Goal: Information Seeking & Learning: Learn about a topic

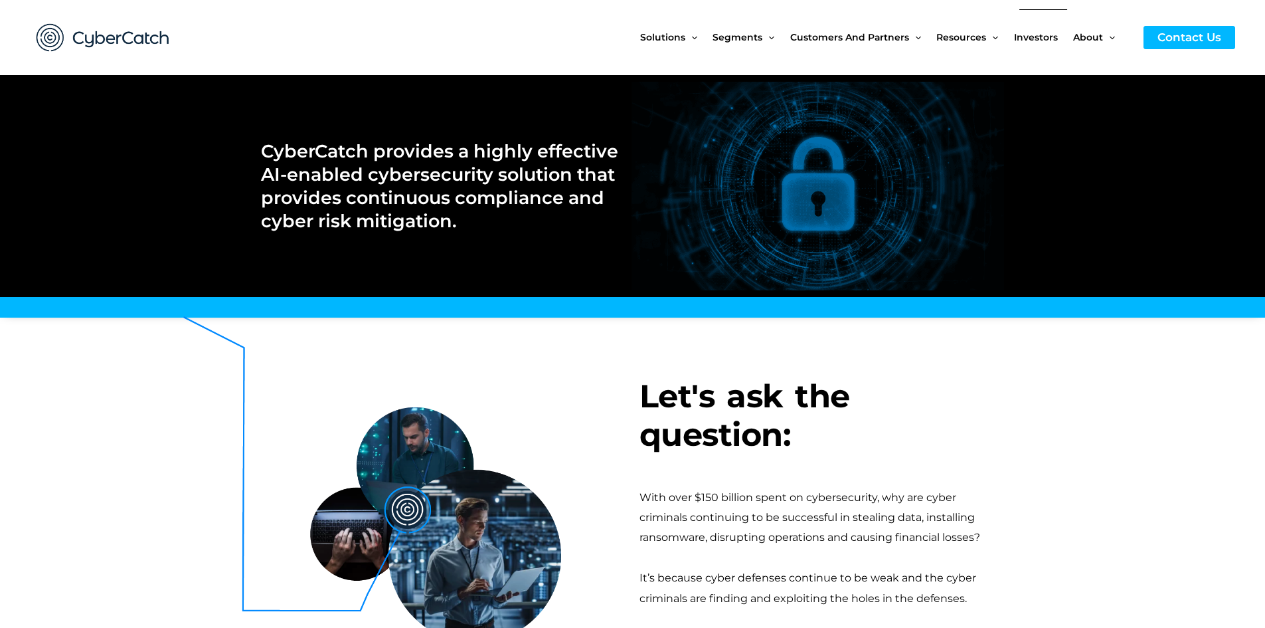
click at [1032, 33] on span "Investors" at bounding box center [1036, 37] width 44 height 56
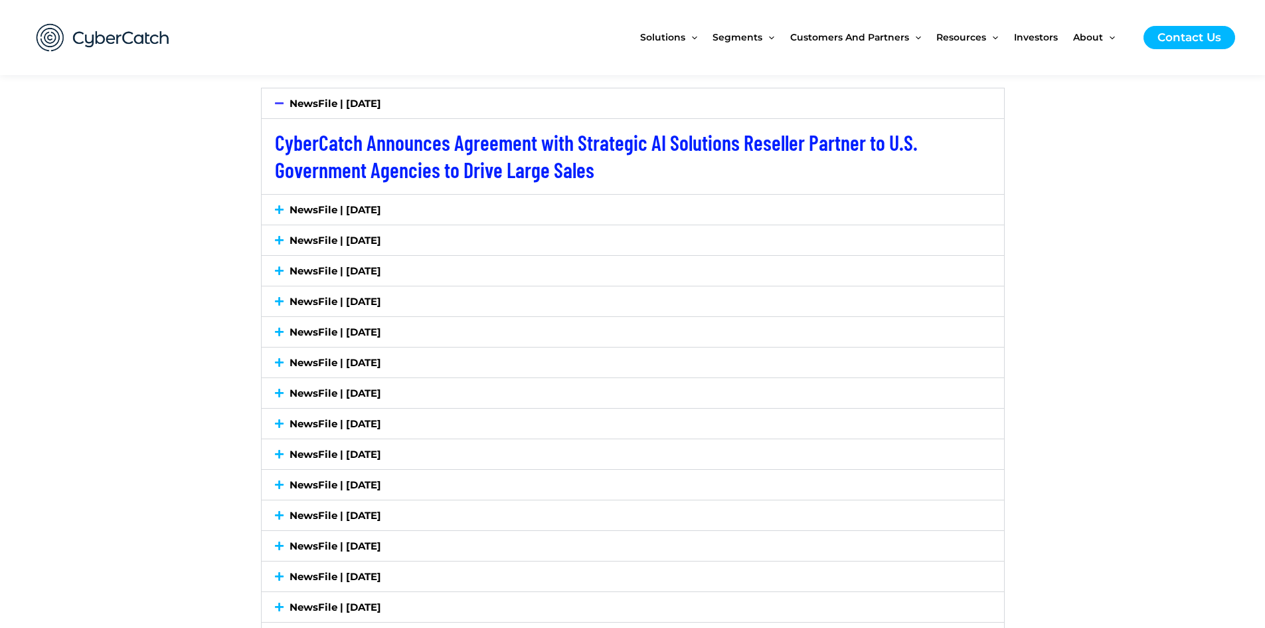
scroll to position [2391, 0]
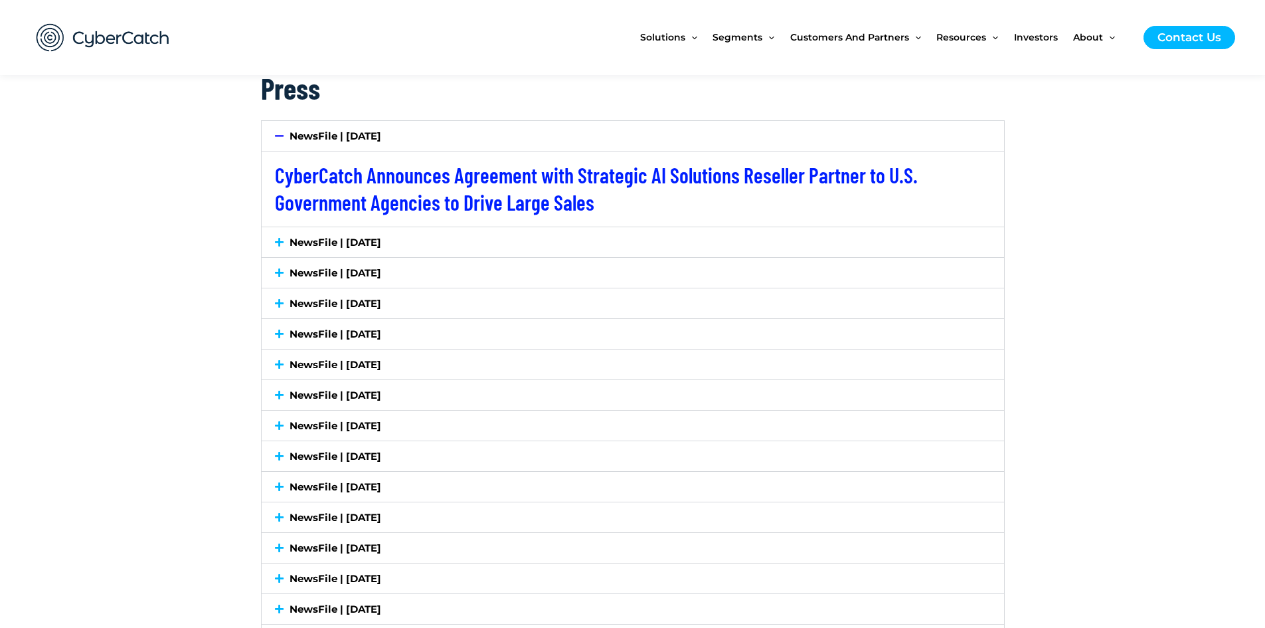
click at [277, 243] on icon at bounding box center [279, 242] width 9 height 10
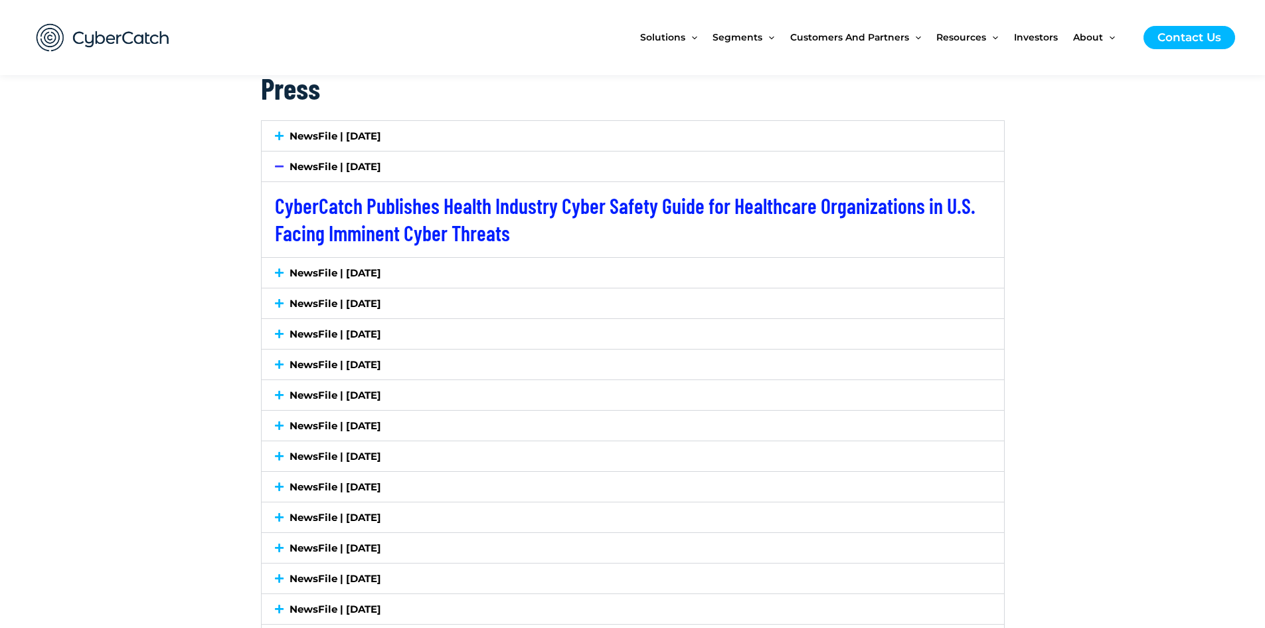
click at [275, 260] on div "NewsFile | [DATE]" at bounding box center [633, 273] width 743 height 30
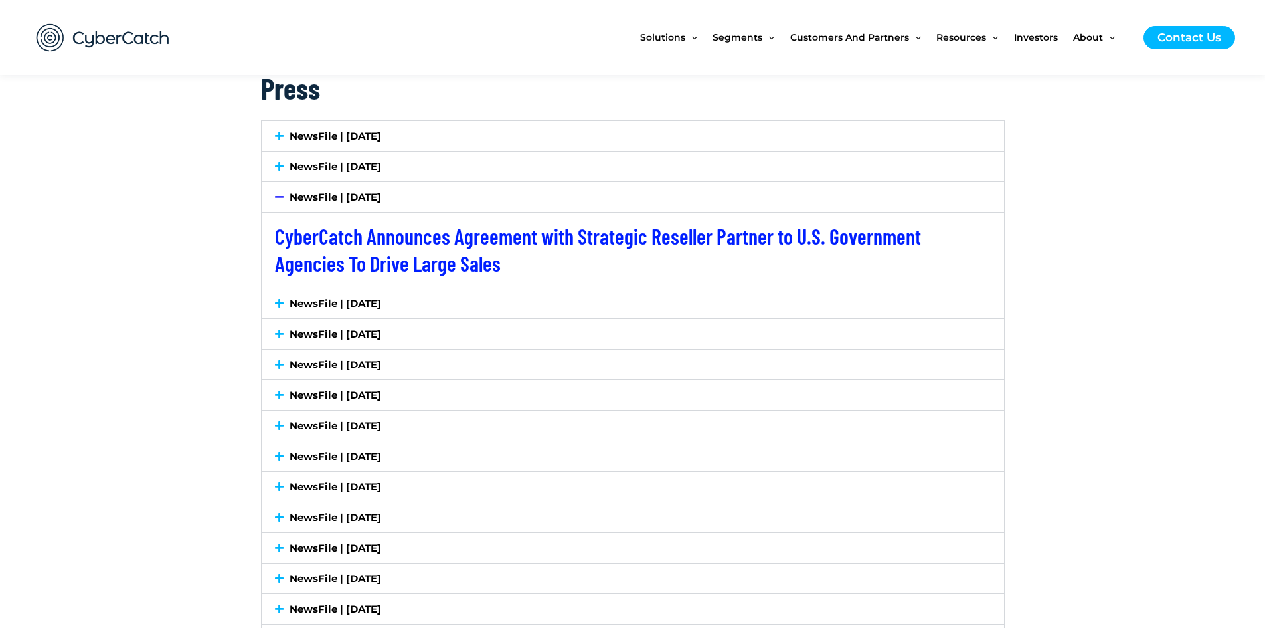
click at [273, 297] on div "NewsFile | [DATE]" at bounding box center [633, 303] width 743 height 30
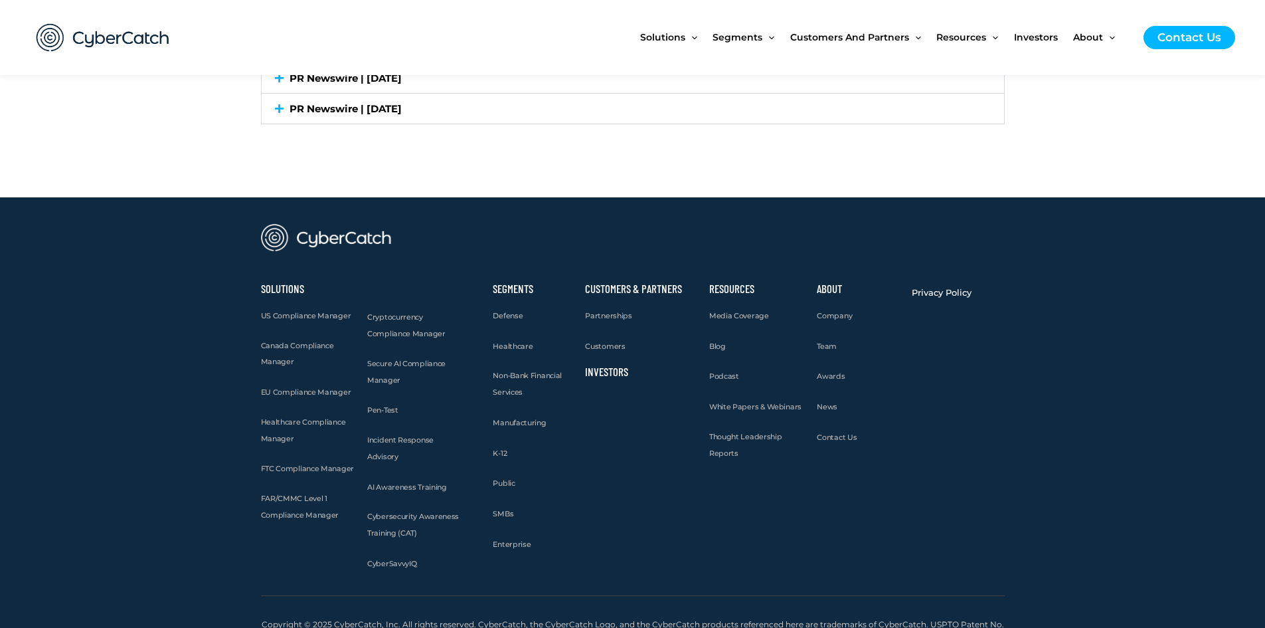
scroll to position [4105, 0]
